Goal: Task Accomplishment & Management: Use online tool/utility

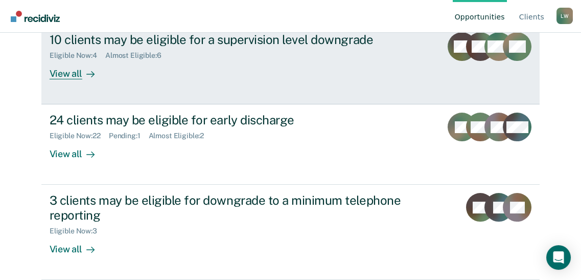
scroll to position [232, 0]
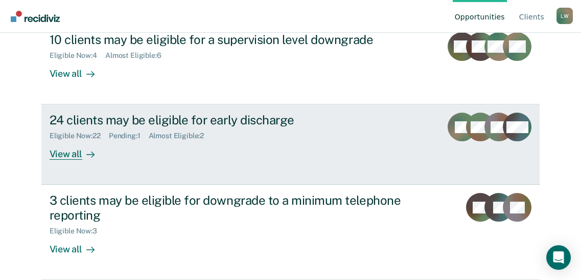
click at [79, 142] on div "View all" at bounding box center [78, 150] width 57 height 20
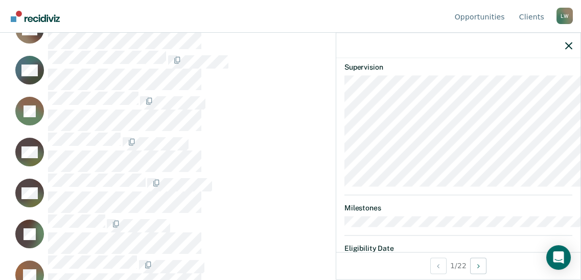
scroll to position [269, 0]
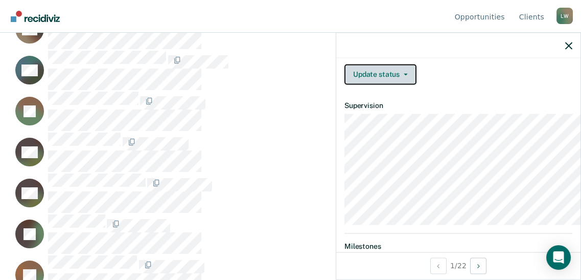
click at [404, 75] on icon "button" at bounding box center [406, 74] width 4 height 2
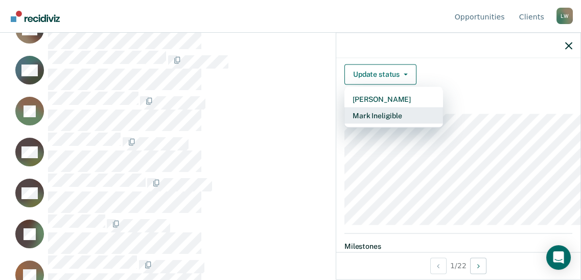
click at [348, 123] on button "Mark Ineligible" at bounding box center [394, 115] width 99 height 16
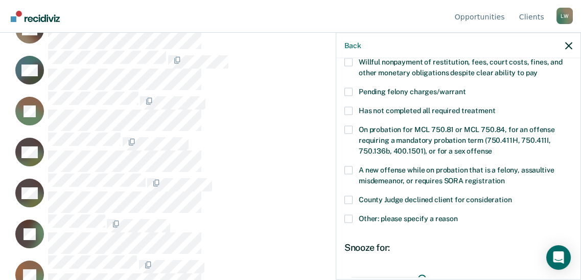
scroll to position [409, 0]
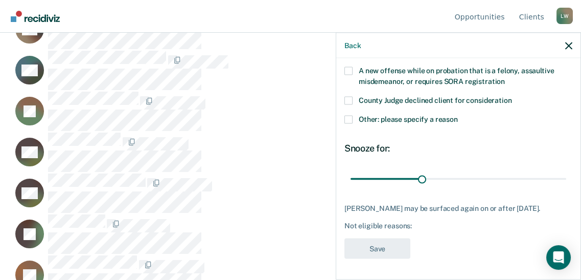
click at [345, 104] on span at bounding box center [349, 100] width 8 height 8
click at [512, 96] on input "County Judge declined client for consideration" at bounding box center [512, 96] width 0 height 0
